Goal: Transaction & Acquisition: Purchase product/service

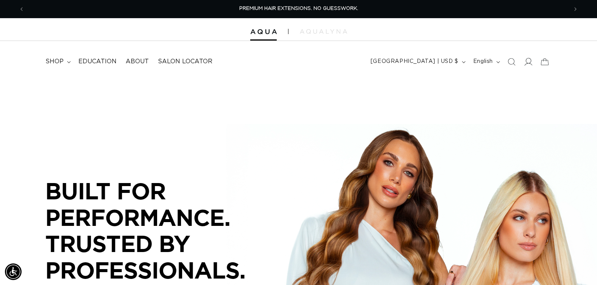
click at [529, 61] on icon at bounding box center [528, 62] width 8 height 8
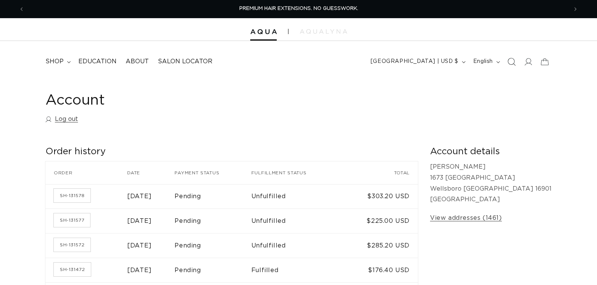
click at [510, 62] on icon "Search" at bounding box center [512, 62] width 8 height 8
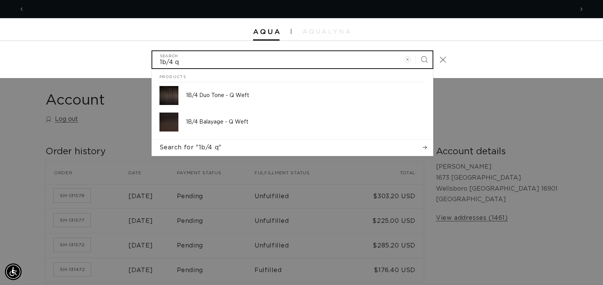
scroll to position [0, 549]
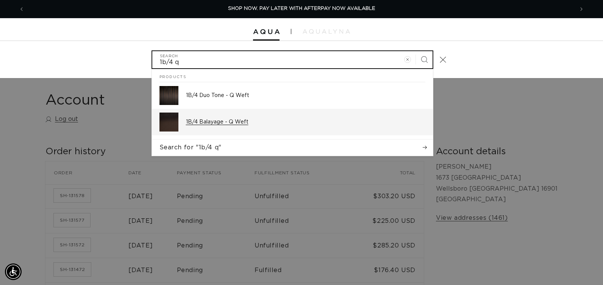
type input "1b/4 q"
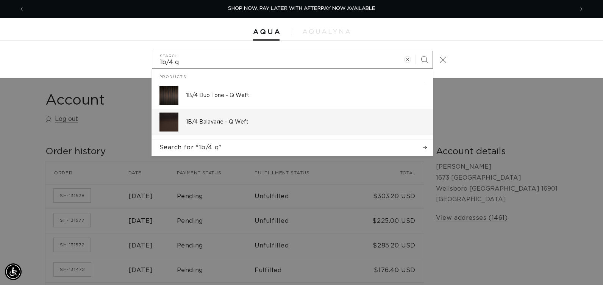
click at [239, 123] on p "1B/4 Balayage - Q Weft" at bounding box center [305, 122] width 239 height 7
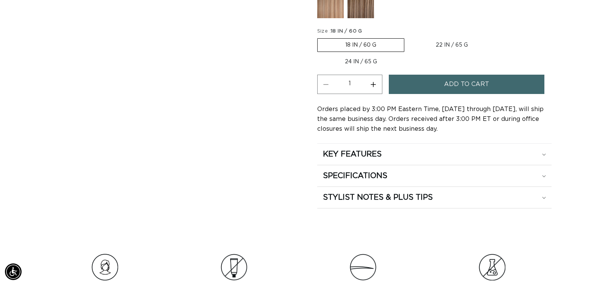
scroll to position [0, 544]
click at [367, 60] on label "24 IN / 65 G Variant sold out or unavailable" at bounding box center [361, 61] width 88 height 13
click at [500, 37] on input "24 IN / 65 G Variant sold out or unavailable" at bounding box center [500, 37] width 0 height 0
radio input "true"
click at [373, 83] on button "Increase quantity for 1B/4 Balayage - Q Weft" at bounding box center [373, 84] width 17 height 19
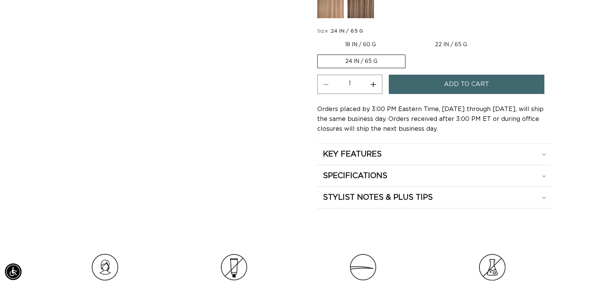
type input "2"
click at [403, 85] on button "Add to cart" at bounding box center [467, 84] width 156 height 19
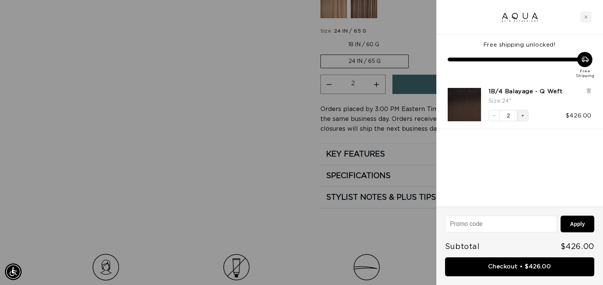
click at [521, 115] on icon "Increase quantity" at bounding box center [523, 115] width 5 height 5
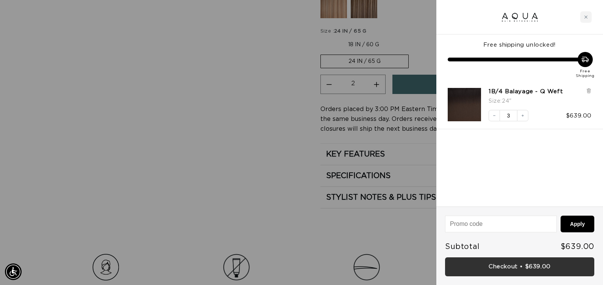
click at [528, 265] on link "Checkout • $639.00" at bounding box center [519, 266] width 149 height 19
